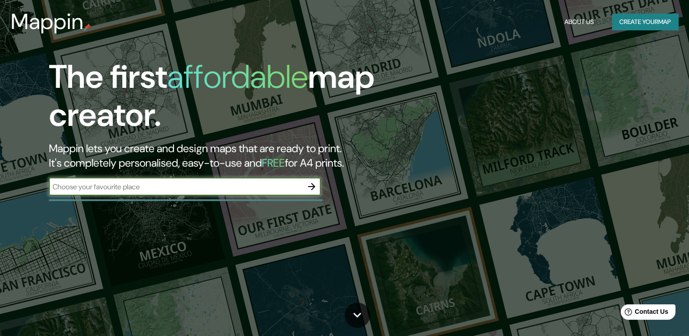
click at [232, 191] on input "text" at bounding box center [176, 187] width 254 height 10
type input "lobos provincia de [GEOGRAPHIC_DATA]"
click at [313, 184] on icon "button" at bounding box center [311, 186] width 11 height 11
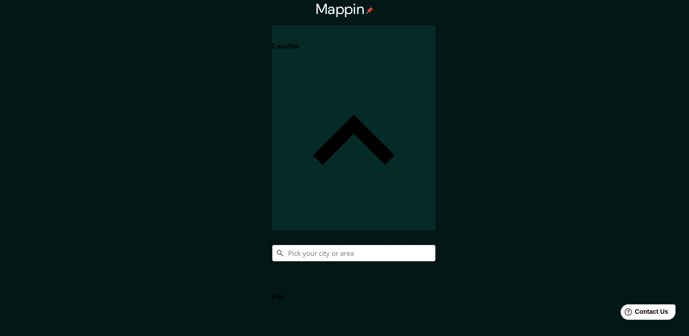
click at [436, 245] on input "Pick your city or area" at bounding box center [353, 253] width 163 height 16
click at [436, 245] on input "Lobos, [GEOGRAPHIC_DATA], [GEOGRAPHIC_DATA]" at bounding box center [353, 253] width 163 height 16
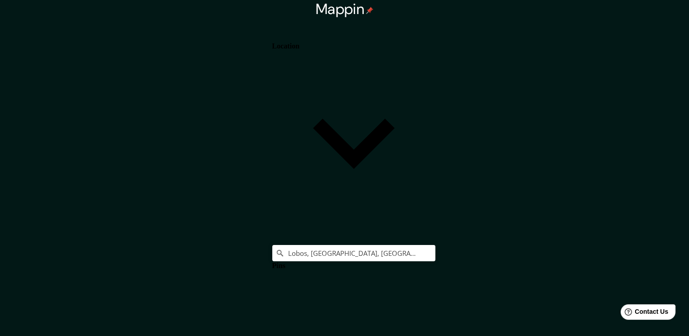
click at [300, 42] on h4 "Location" at bounding box center [285, 46] width 27 height 8
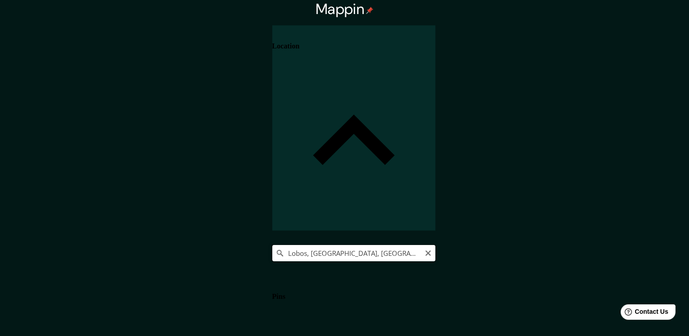
click at [436, 245] on input "Lobos, [GEOGRAPHIC_DATA], [GEOGRAPHIC_DATA]" at bounding box center [353, 253] width 163 height 16
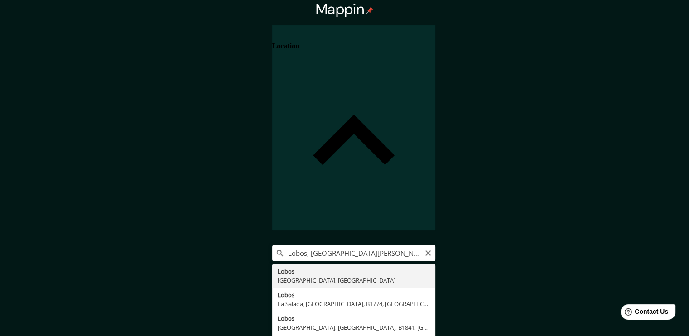
type input "Lobos, [GEOGRAPHIC_DATA], [GEOGRAPHIC_DATA]"
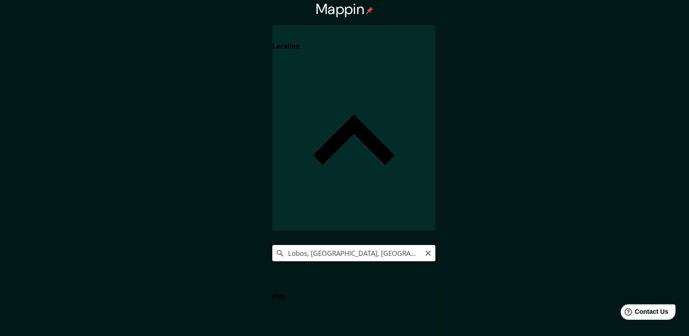
click at [285, 249] on icon at bounding box center [280, 253] width 9 height 9
drag, startPoint x: 513, startPoint y: 92, endPoint x: 519, endPoint y: 70, distance: 23.5
click at [436, 245] on div "Lobos, [GEOGRAPHIC_DATA], [GEOGRAPHIC_DATA]" at bounding box center [353, 253] width 163 height 16
click at [300, 42] on h4 "Location" at bounding box center [285, 46] width 27 height 8
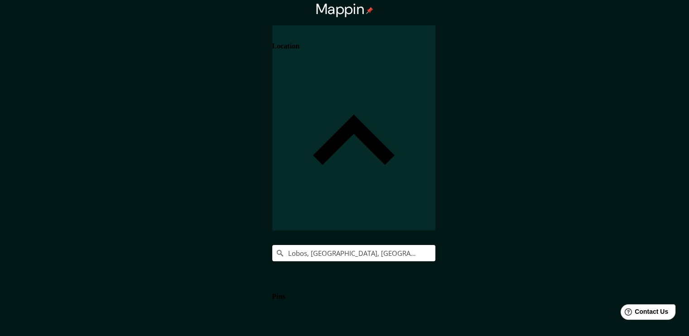
click at [436, 60] on icon at bounding box center [353, 141] width 163 height 163
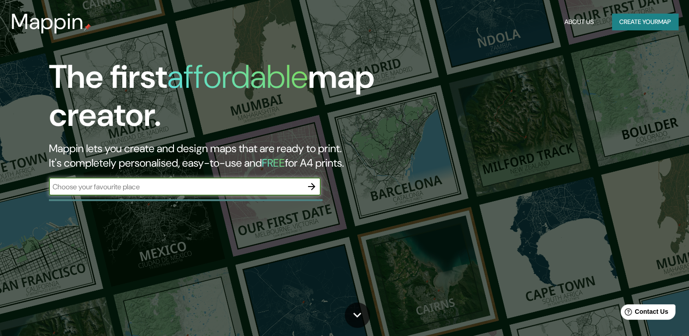
click at [261, 188] on input "text" at bounding box center [176, 187] width 254 height 10
click at [302, 186] on input "text" at bounding box center [176, 187] width 254 height 10
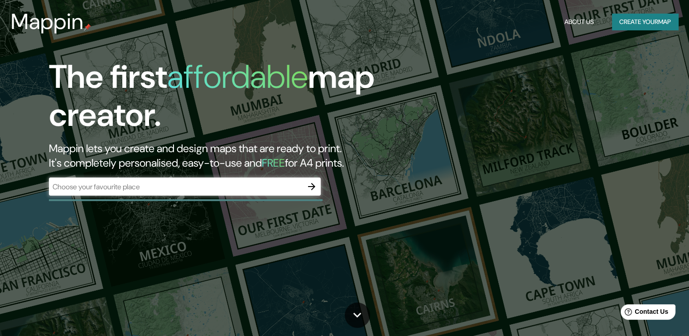
click at [310, 186] on icon "button" at bounding box center [311, 186] width 7 height 7
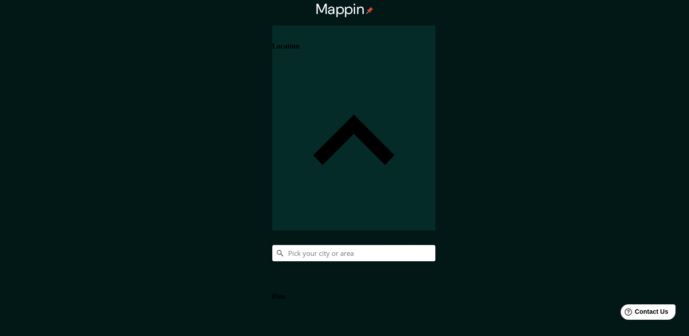
click at [436, 245] on input "Pick your city or area" at bounding box center [353, 253] width 163 height 16
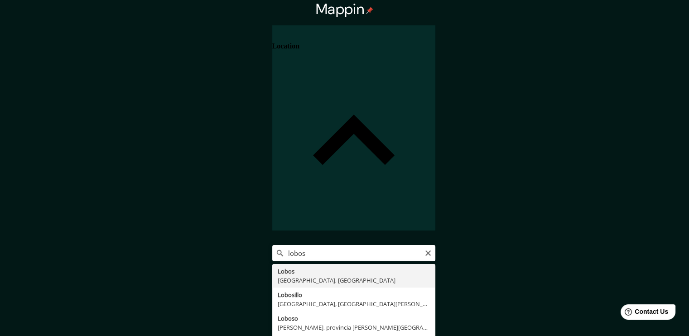
type input "Lobos, [GEOGRAPHIC_DATA], [GEOGRAPHIC_DATA]"
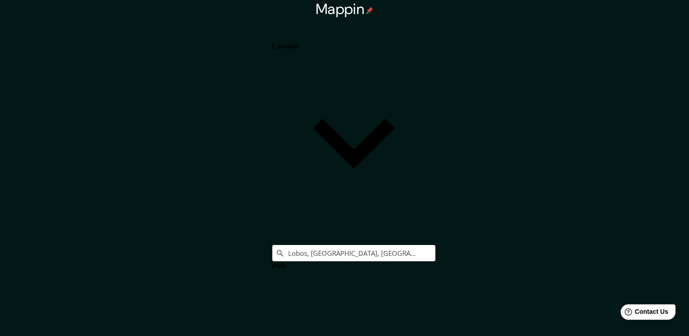
drag, startPoint x: 561, startPoint y: 238, endPoint x: 577, endPoint y: 235, distance: 16.6
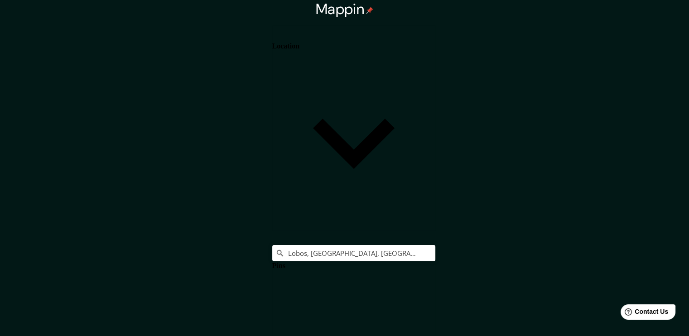
click at [286, 262] on h4 "Pins" at bounding box center [278, 266] width 13 height 8
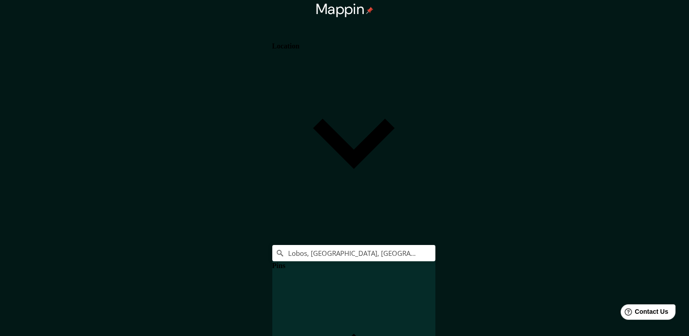
click at [300, 48] on h4 "Location" at bounding box center [285, 46] width 27 height 8
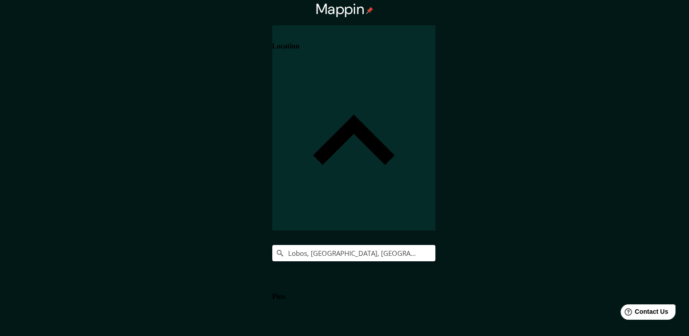
click at [300, 48] on h4 "Location" at bounding box center [285, 46] width 27 height 8
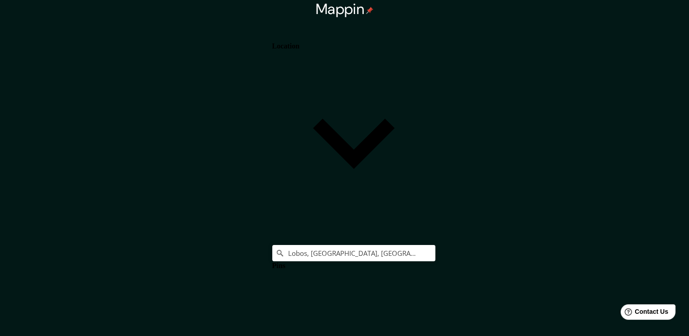
click at [300, 42] on h4 "Location" at bounding box center [285, 46] width 27 height 8
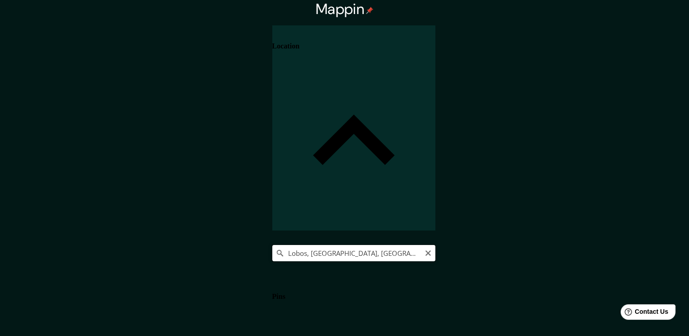
click at [436, 245] on input "Lobos, [GEOGRAPHIC_DATA], [GEOGRAPHIC_DATA]" at bounding box center [353, 253] width 163 height 16
drag, startPoint x: 662, startPoint y: 87, endPoint x: 519, endPoint y: 85, distance: 142.3
click at [436, 245] on div "Lobos, [GEOGRAPHIC_DATA], [GEOGRAPHIC_DATA]" at bounding box center [353, 253] width 163 height 16
click at [436, 245] on input "Lobos, [GEOGRAPHIC_DATA], [GEOGRAPHIC_DATA]" at bounding box center [353, 253] width 163 height 16
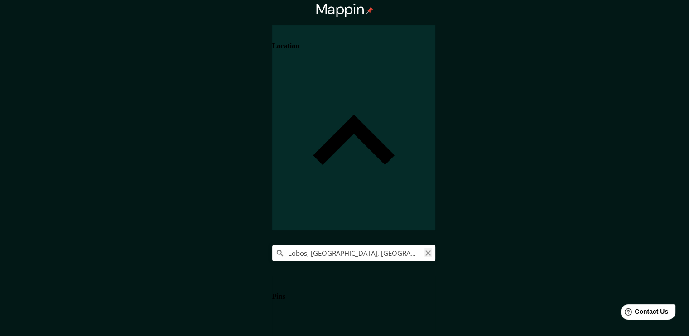
click at [432, 250] on icon "Clear" at bounding box center [428, 253] width 7 height 7
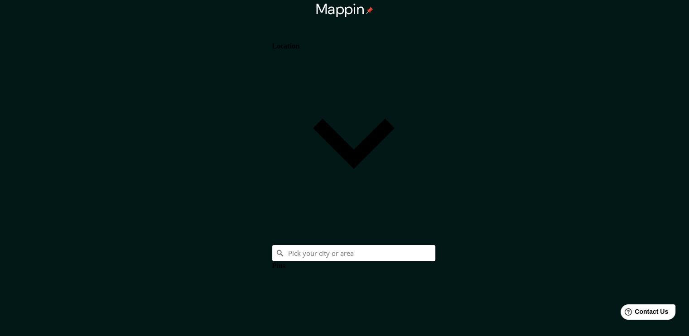
click at [300, 43] on h4 "Location" at bounding box center [285, 46] width 27 height 8
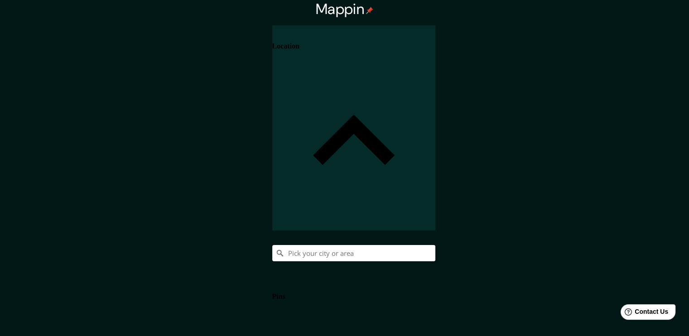
click at [436, 245] on input "Pick your city or area" at bounding box center [353, 253] width 163 height 16
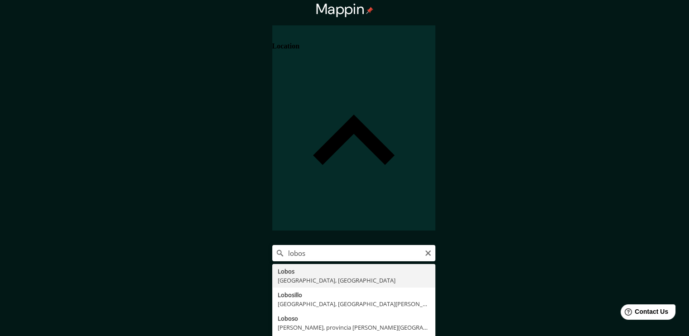
type input "Lobos, [GEOGRAPHIC_DATA], [GEOGRAPHIC_DATA]"
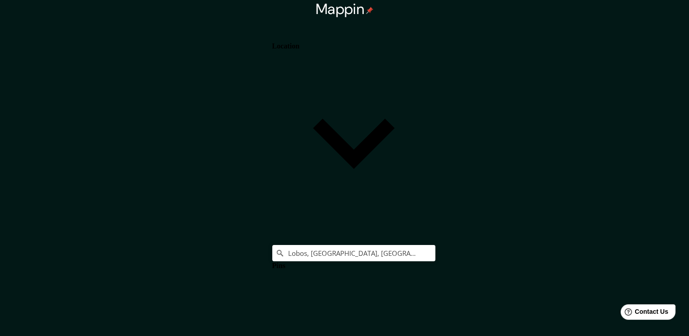
scroll to position [59, 0]
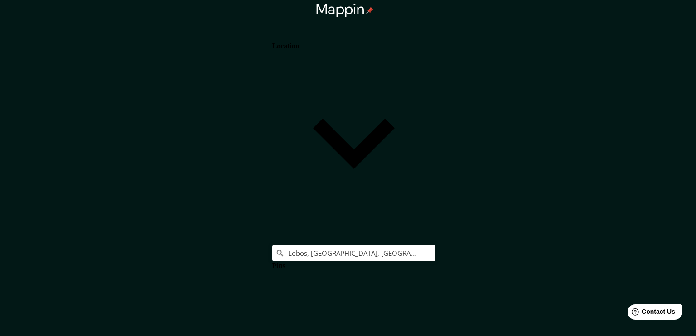
click at [554, 281] on body "Mappin Location Lobos, [GEOGRAPHIC_DATA], [GEOGRAPHIC_DATA] Pins Style Layout L…" at bounding box center [348, 168] width 696 height 336
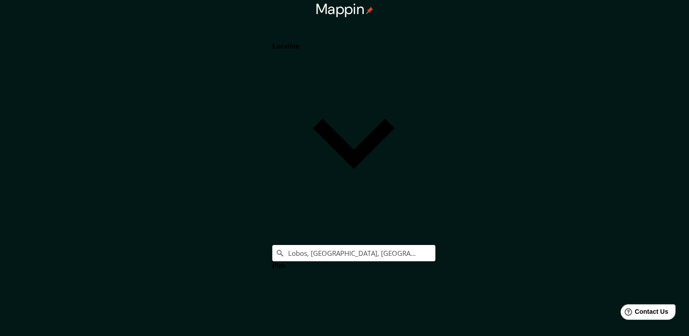
click at [571, 283] on body "Mappin Location Lobos, [GEOGRAPHIC_DATA], [GEOGRAPHIC_DATA] Pins Style Layout L…" at bounding box center [344, 168] width 689 height 336
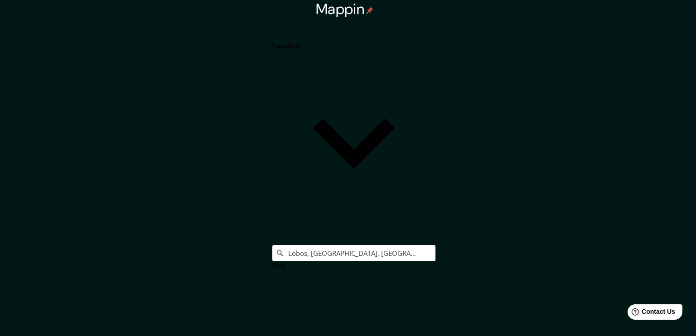
click at [568, 279] on body "Mappin Location Lobos, [GEOGRAPHIC_DATA], [GEOGRAPHIC_DATA] Pins Style Layout L…" at bounding box center [348, 168] width 696 height 336
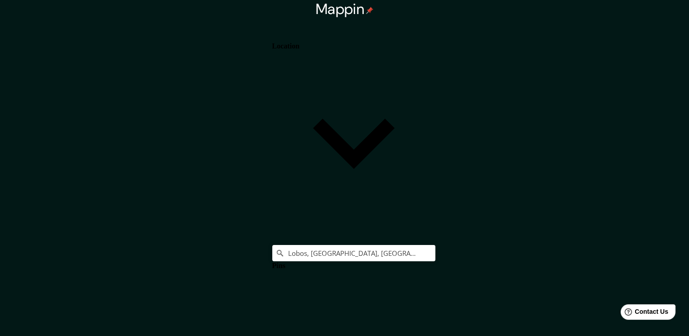
click at [300, 50] on h4 "Location" at bounding box center [285, 46] width 27 height 8
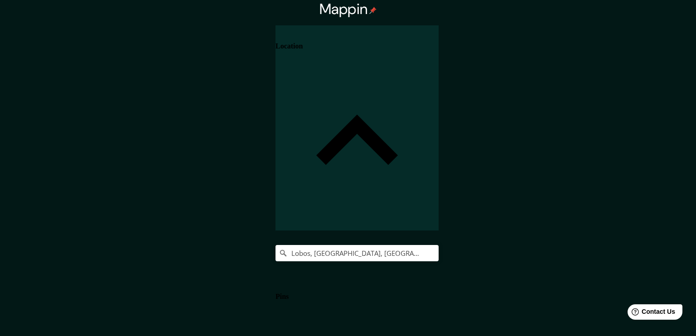
click at [566, 298] on body "Mappin Location Lobos, [GEOGRAPHIC_DATA], [GEOGRAPHIC_DATA] Pins Style Layout B…" at bounding box center [348, 168] width 696 height 336
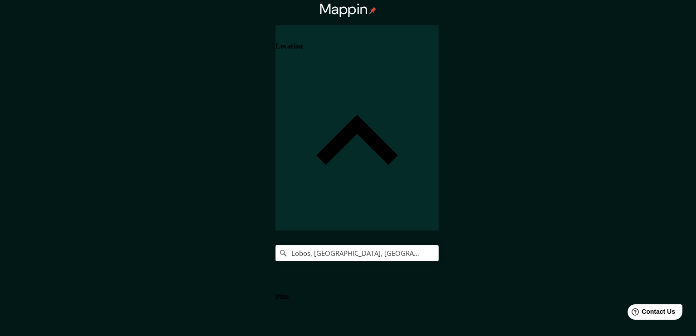
click at [557, 306] on body "Mappin Location Lobos, [GEOGRAPHIC_DATA], [GEOGRAPHIC_DATA] Pins Style Layout B…" at bounding box center [348, 168] width 696 height 336
click at [540, 306] on body "Mappin Location Lobos, [GEOGRAPHIC_DATA], [GEOGRAPHIC_DATA] Pins Style Layout B…" at bounding box center [348, 168] width 696 height 336
type input "a4"
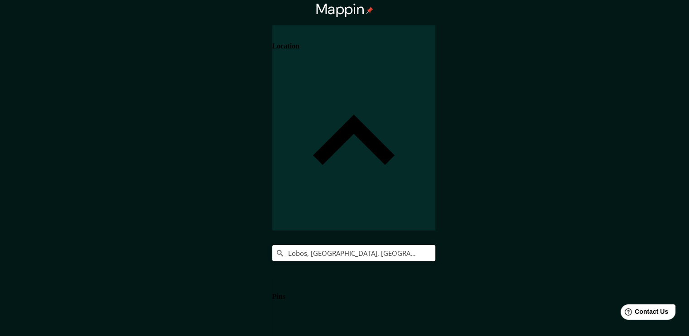
scroll to position [10, 0]
